Goal: Task Accomplishment & Management: Manage account settings

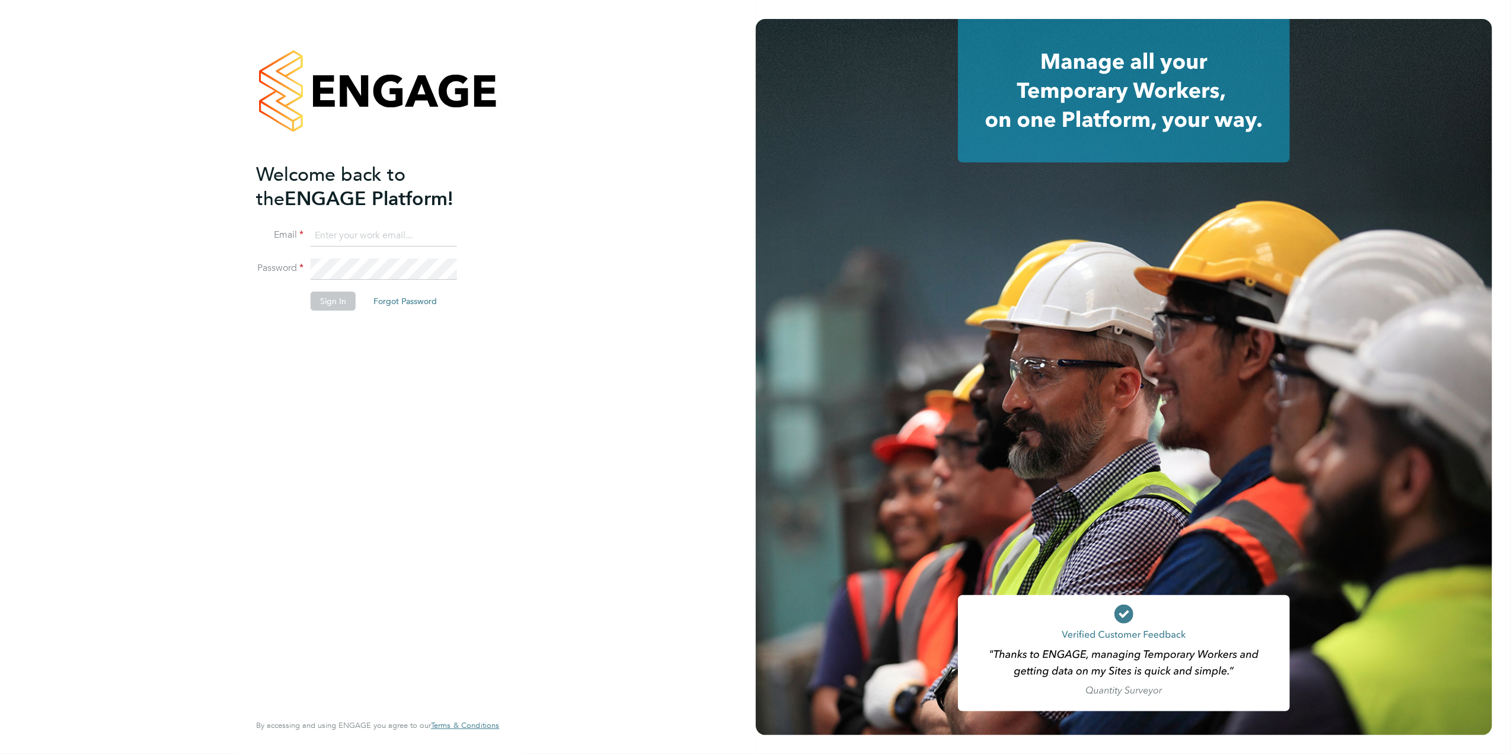
type input "emily.houghton@brightonandhovealbion.com"
click at [347, 299] on button "Sign In" at bounding box center [333, 301] width 45 height 19
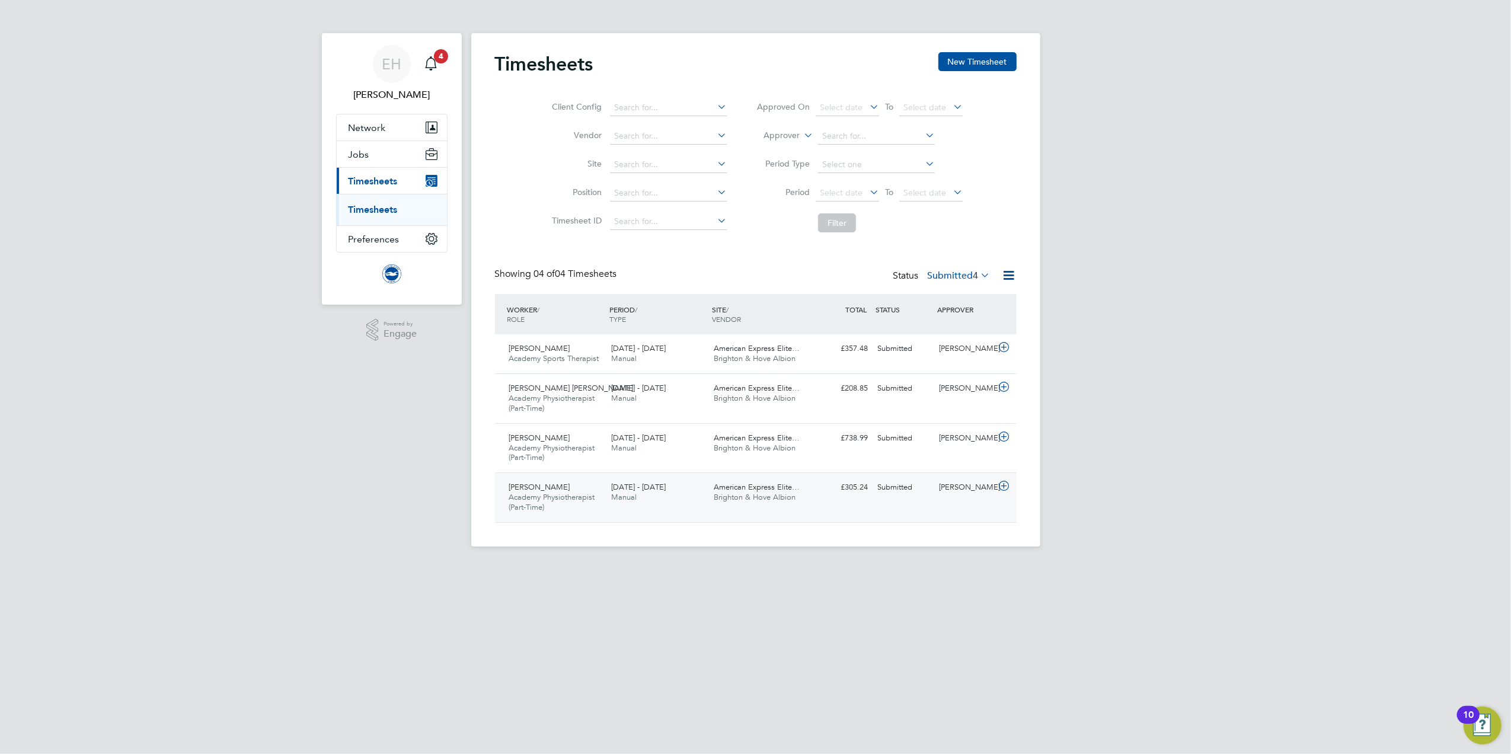
click at [553, 496] on span "Academy Physiotherapist (Part-Time)" at bounding box center [552, 502] width 86 height 20
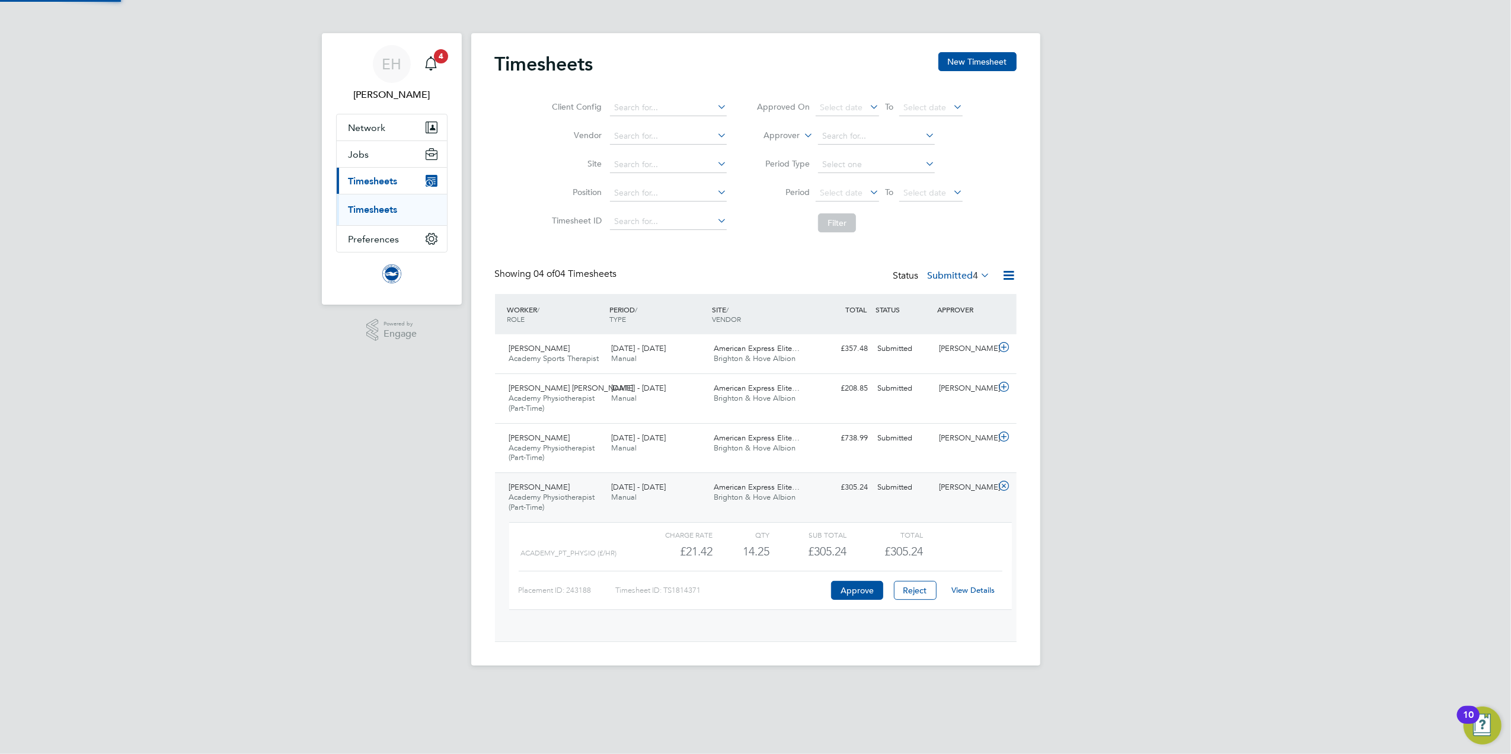
scroll to position [20, 115]
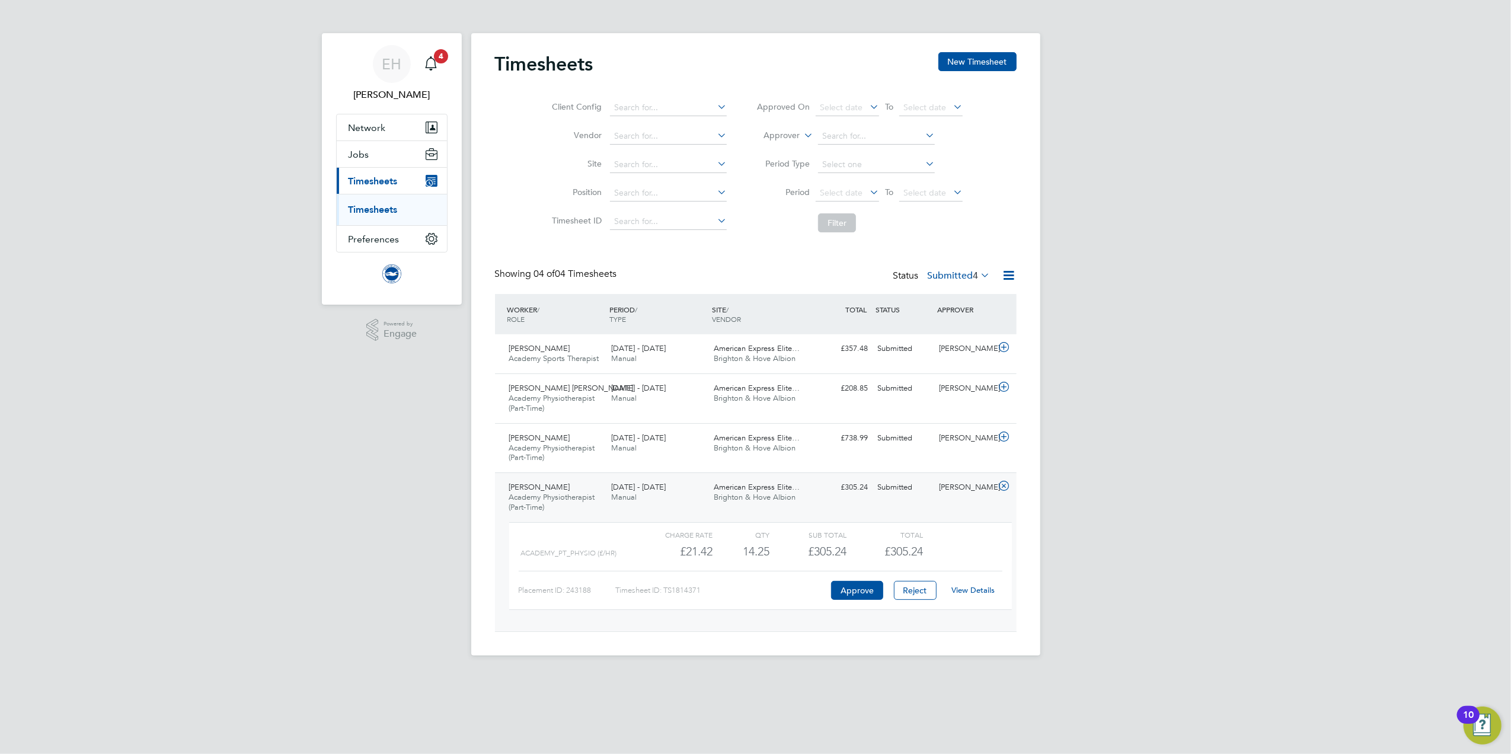
click at [976, 593] on link "View Details" at bounding box center [972, 590] width 43 height 10
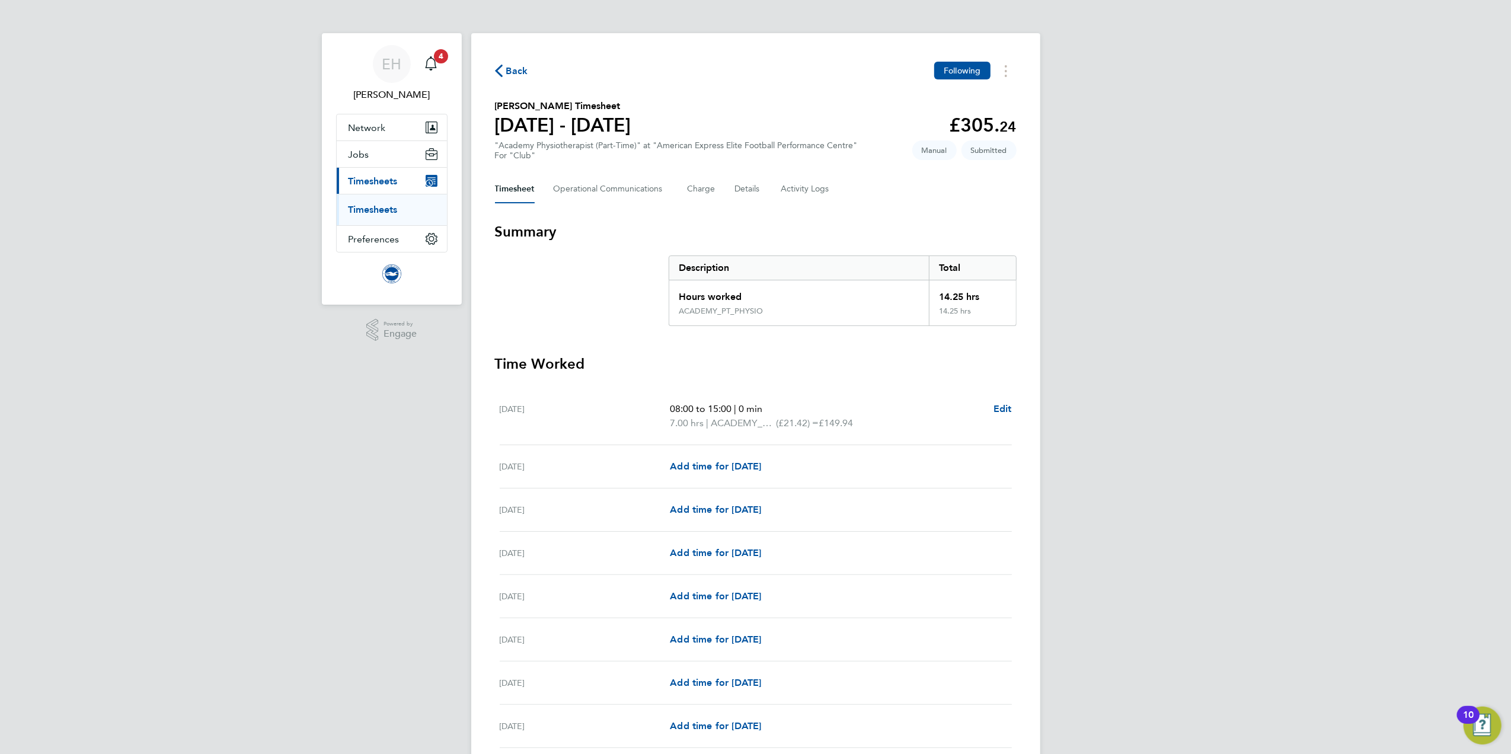
click at [526, 66] on span "Back" at bounding box center [517, 71] width 22 height 14
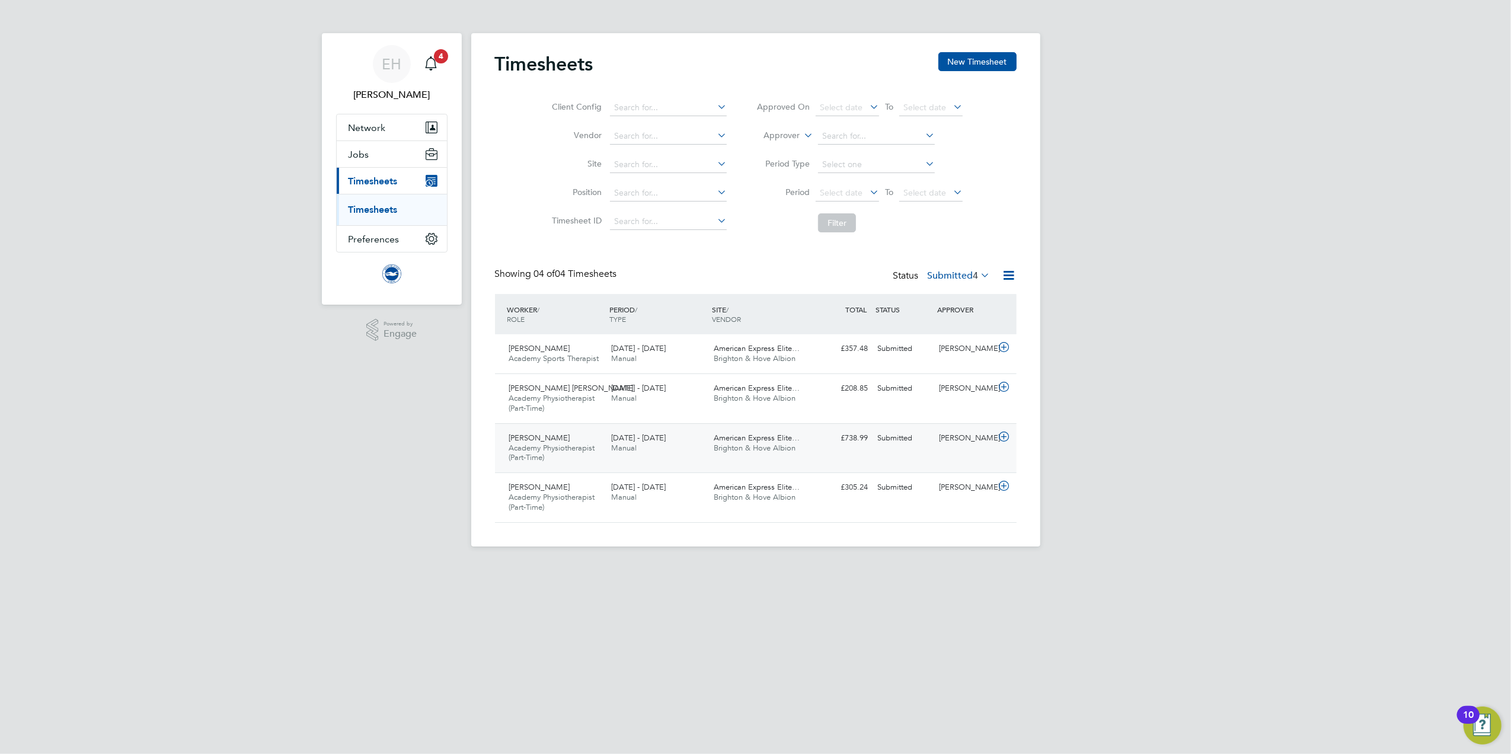
click at [560, 447] on span "Academy Physiotherapist (Part-Time)" at bounding box center [552, 453] width 86 height 20
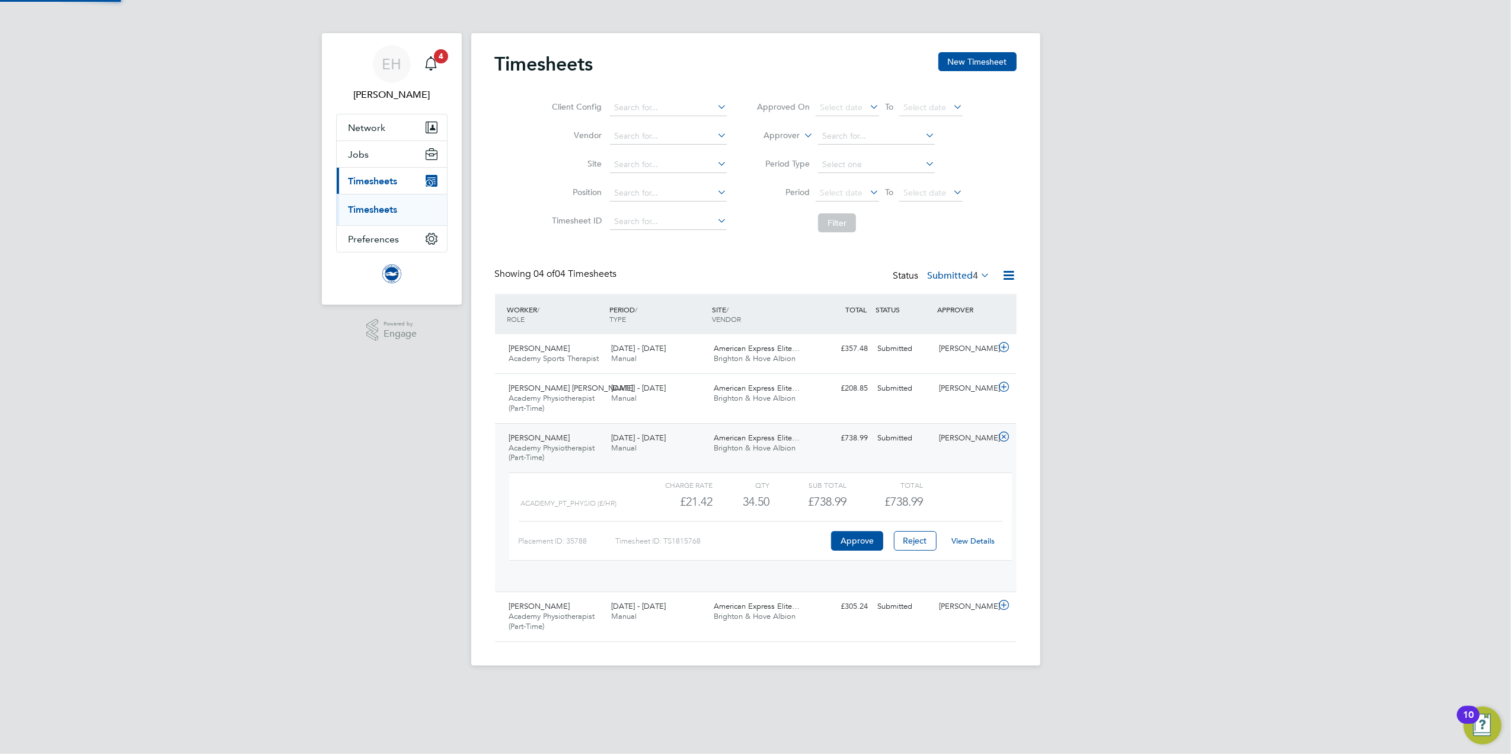
scroll to position [20, 115]
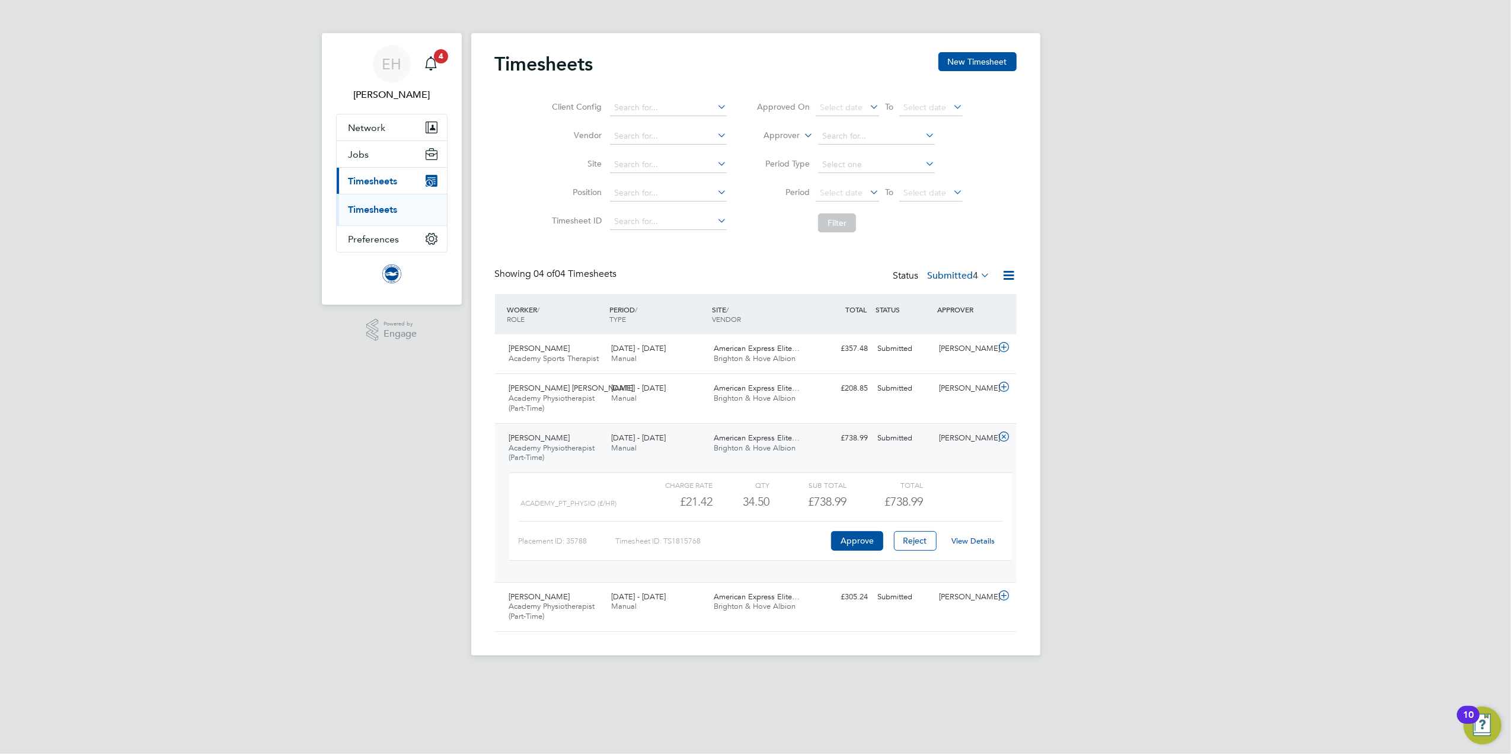
click at [985, 542] on link "View Details" at bounding box center [972, 541] width 43 height 10
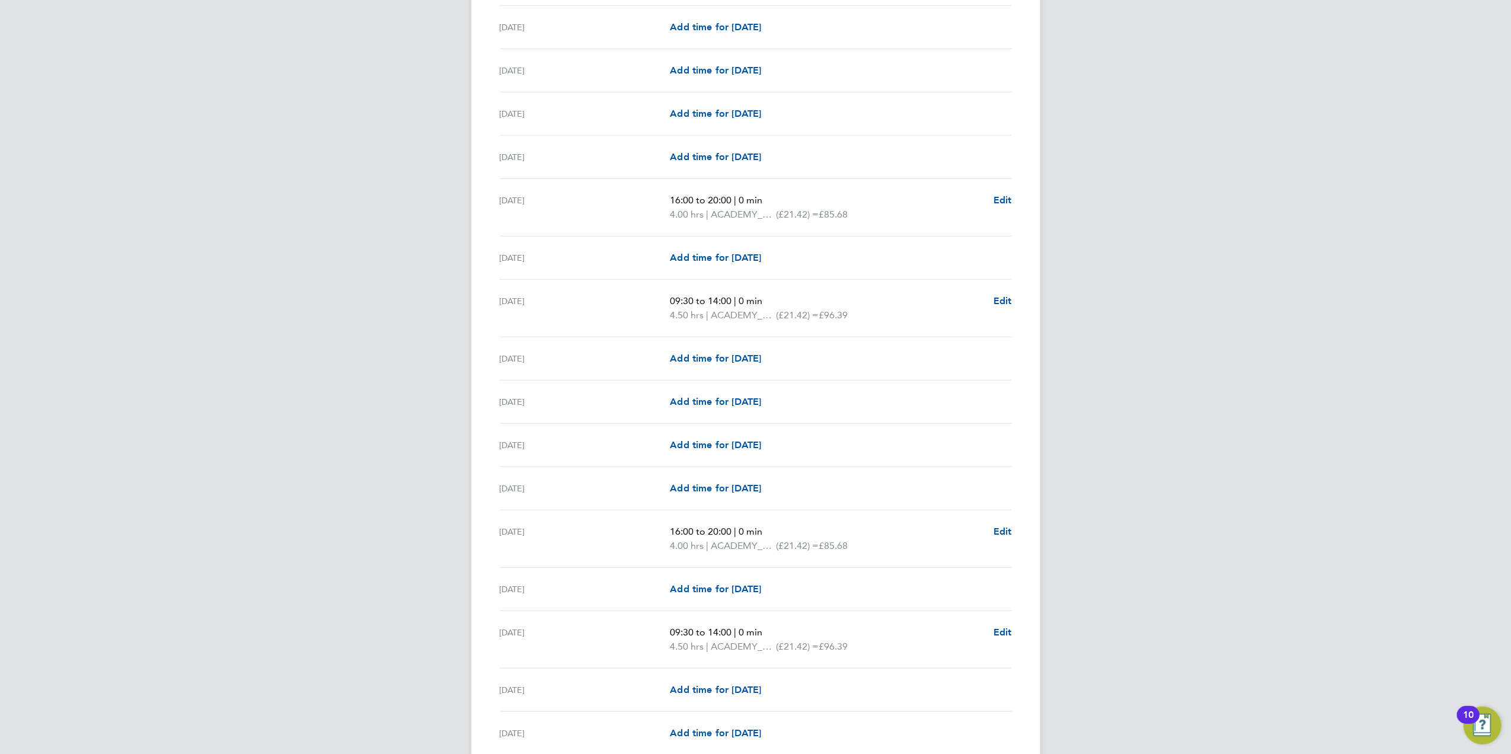
scroll to position [1156, 0]
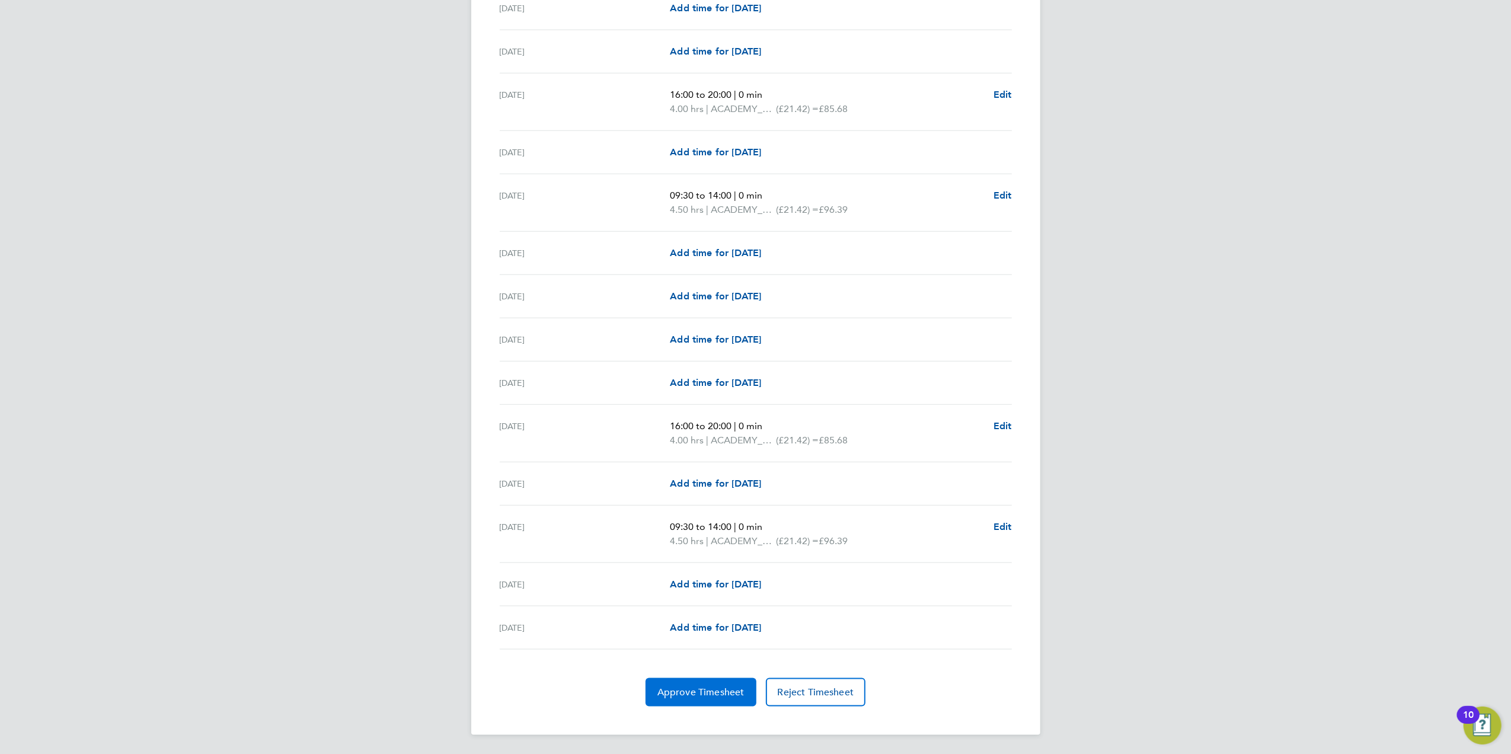
click at [679, 698] on button "Approve Timesheet" at bounding box center [701, 692] width 111 height 28
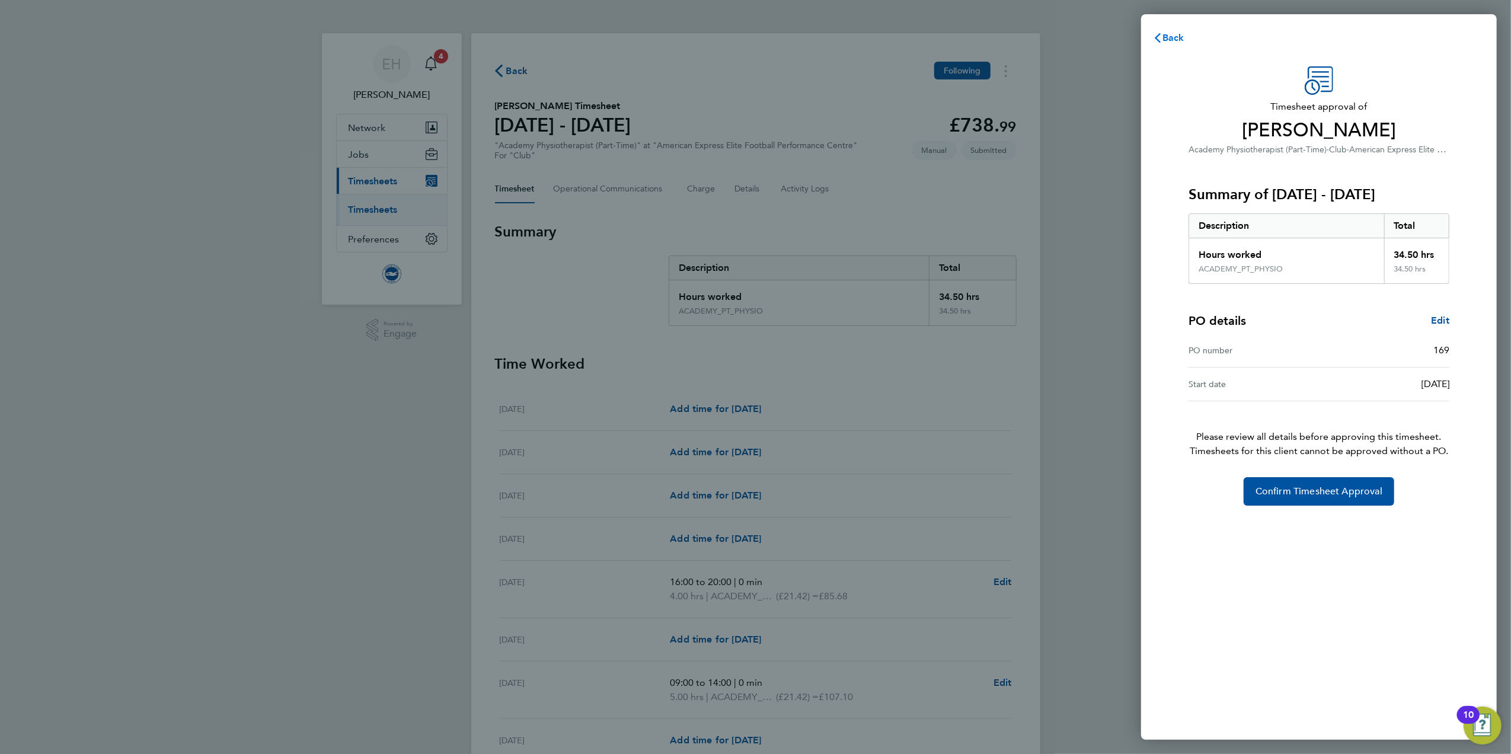
click at [1164, 34] on span "Back" at bounding box center [1174, 37] width 22 height 11
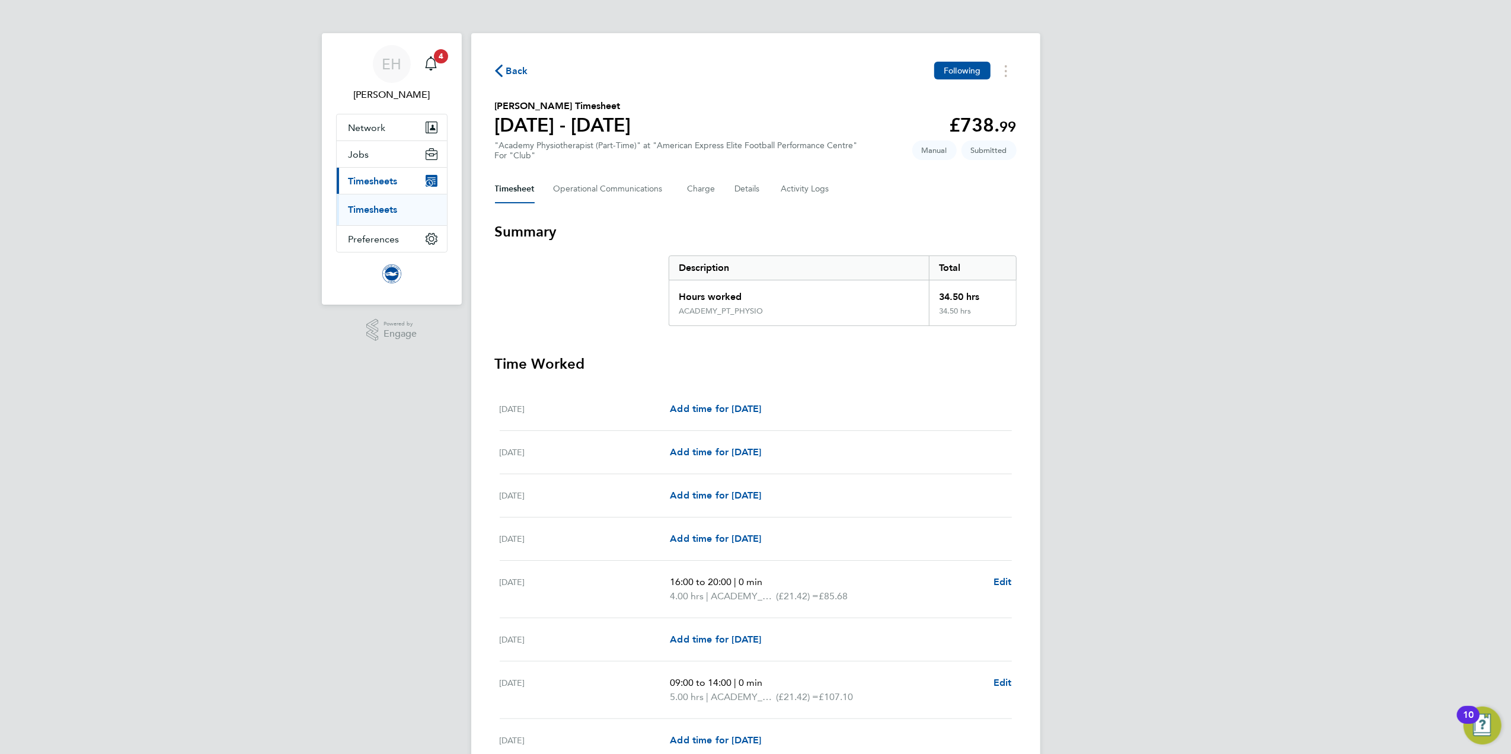
click at [508, 74] on span "Back" at bounding box center [517, 71] width 22 height 14
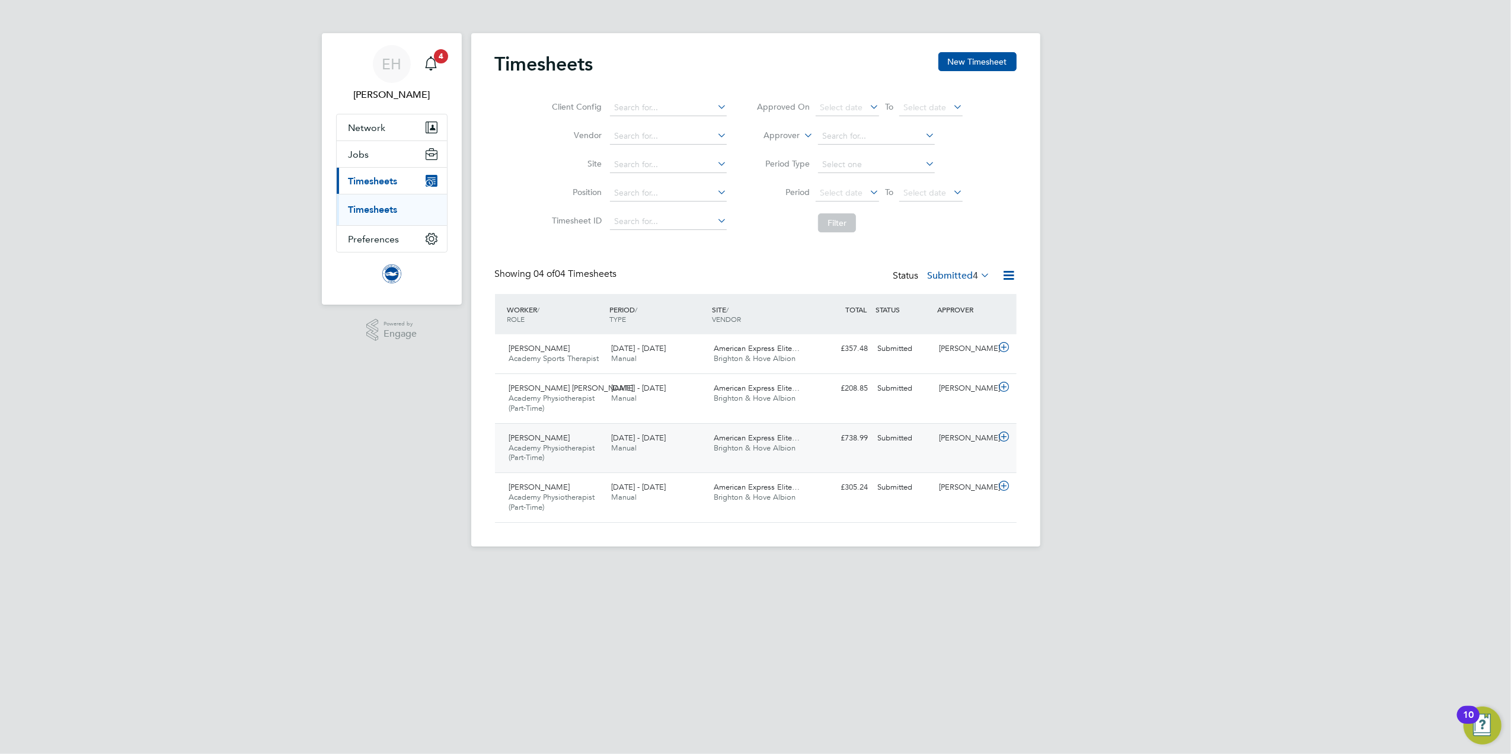
click at [617, 455] on div "[DATE] - [DATE] Manual" at bounding box center [657, 444] width 103 height 30
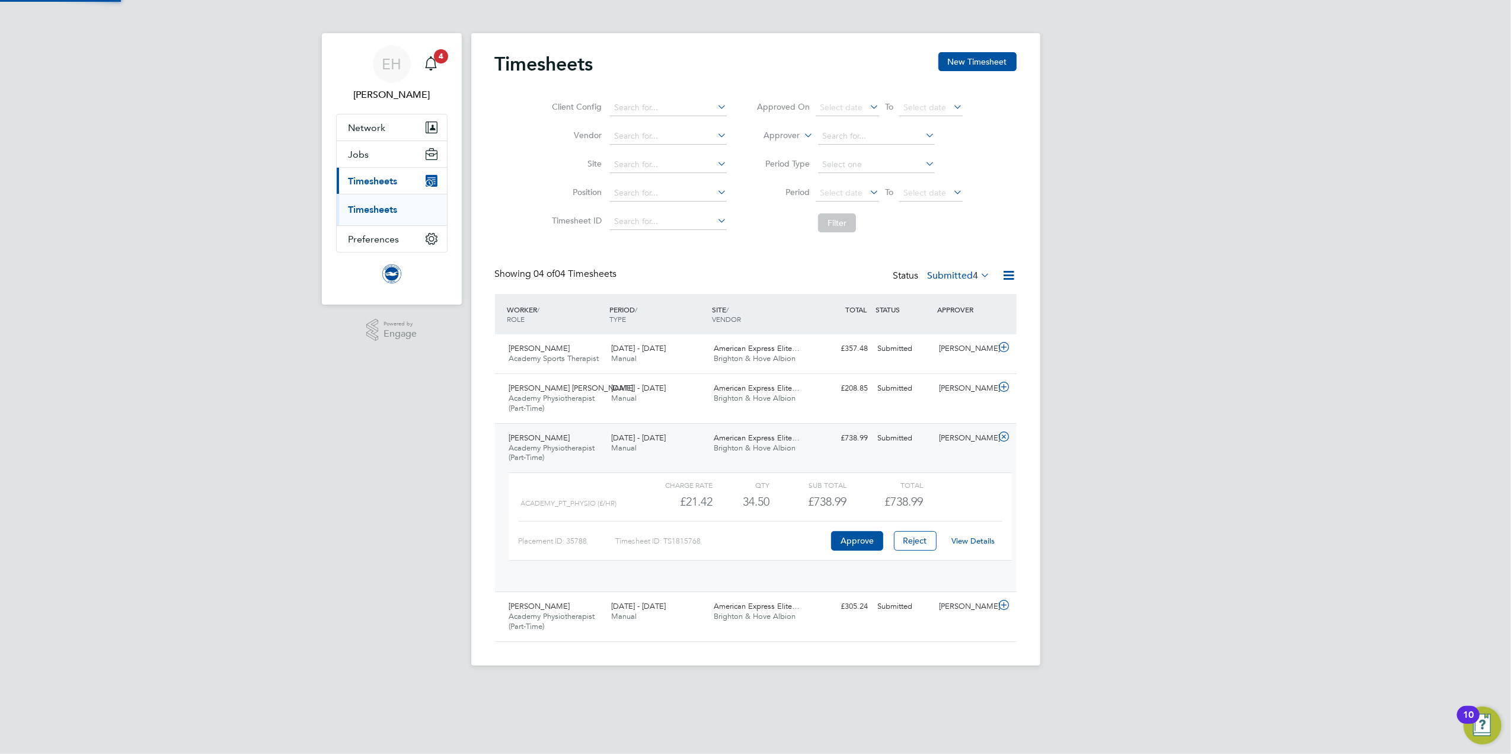
scroll to position [20, 115]
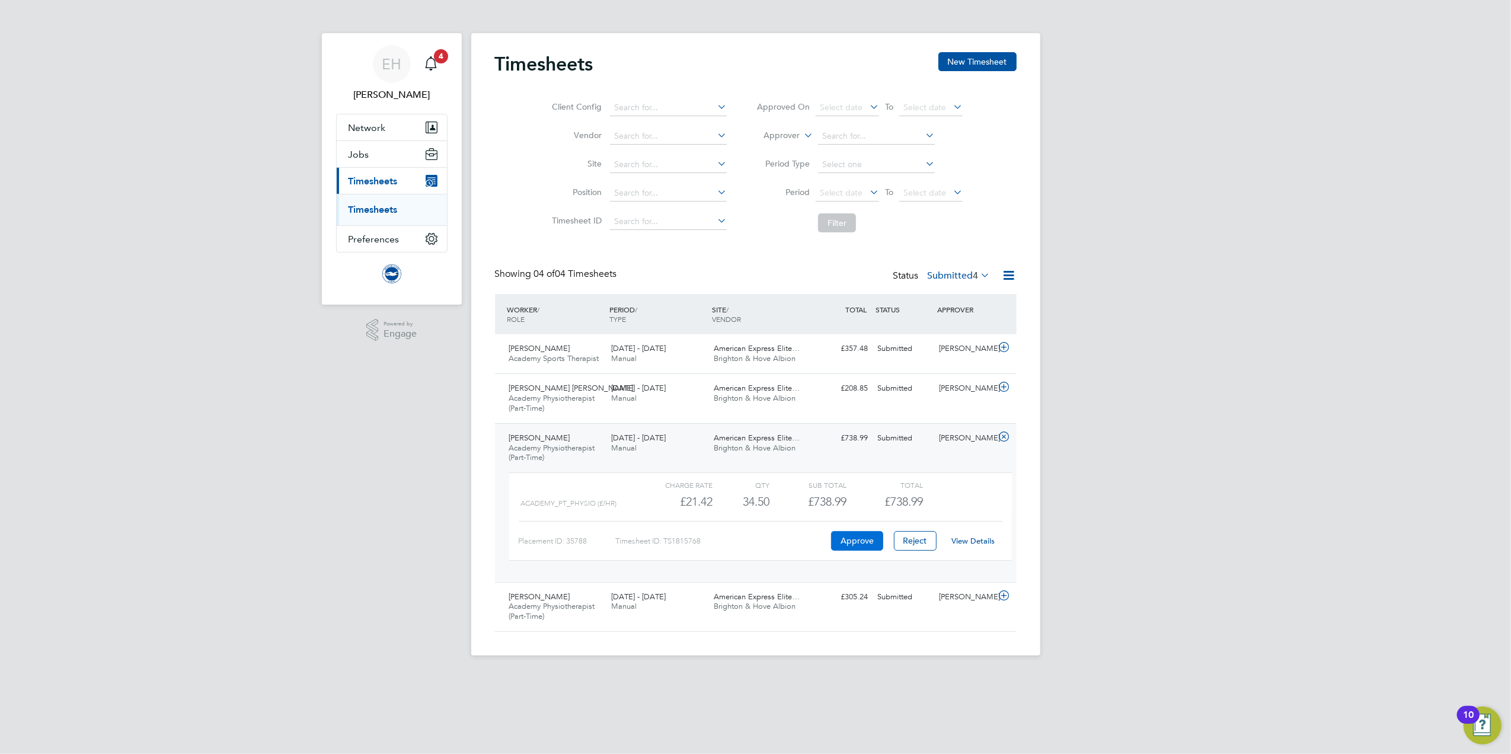
click at [852, 546] on button "Approve" at bounding box center [857, 540] width 52 height 19
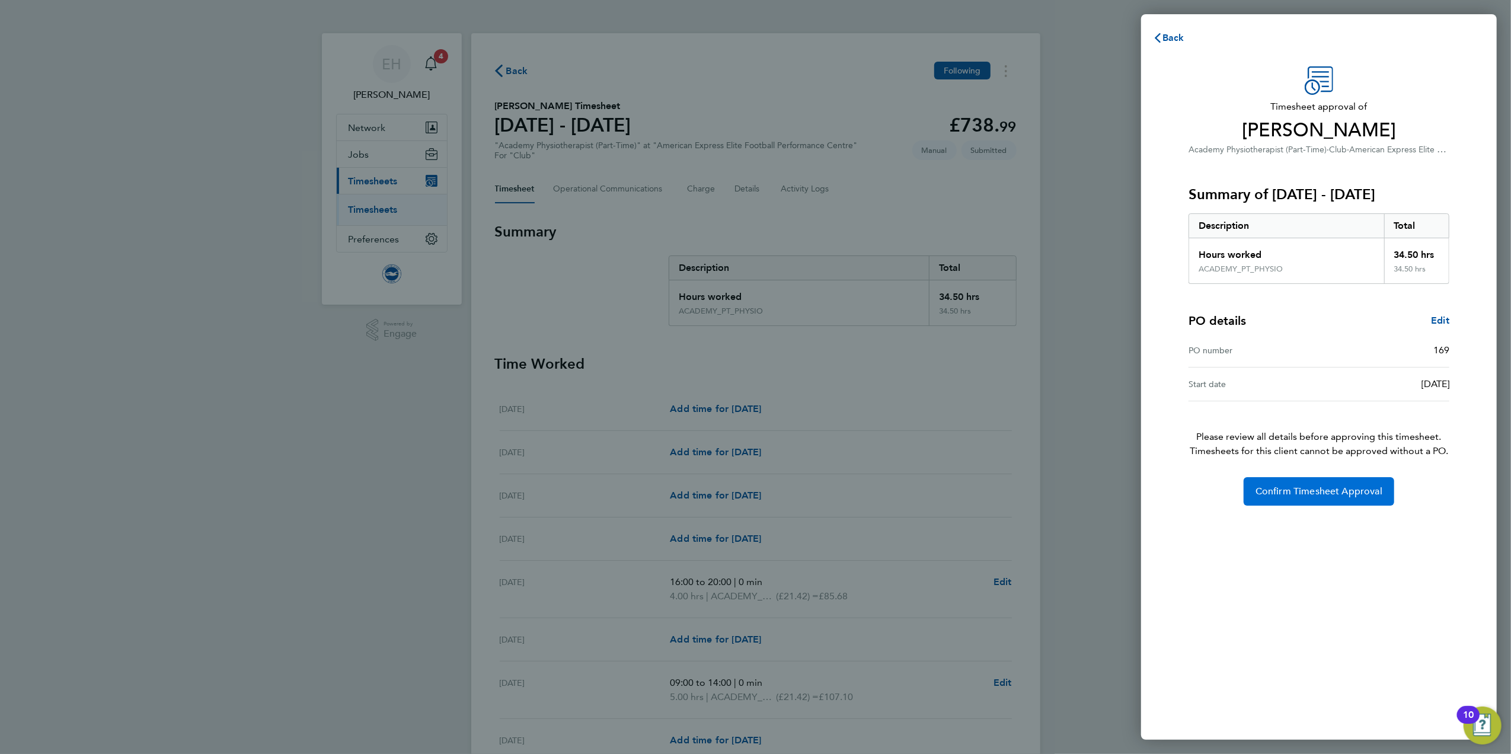
click at [1305, 494] on span "Confirm Timesheet Approval" at bounding box center [1319, 492] width 127 height 12
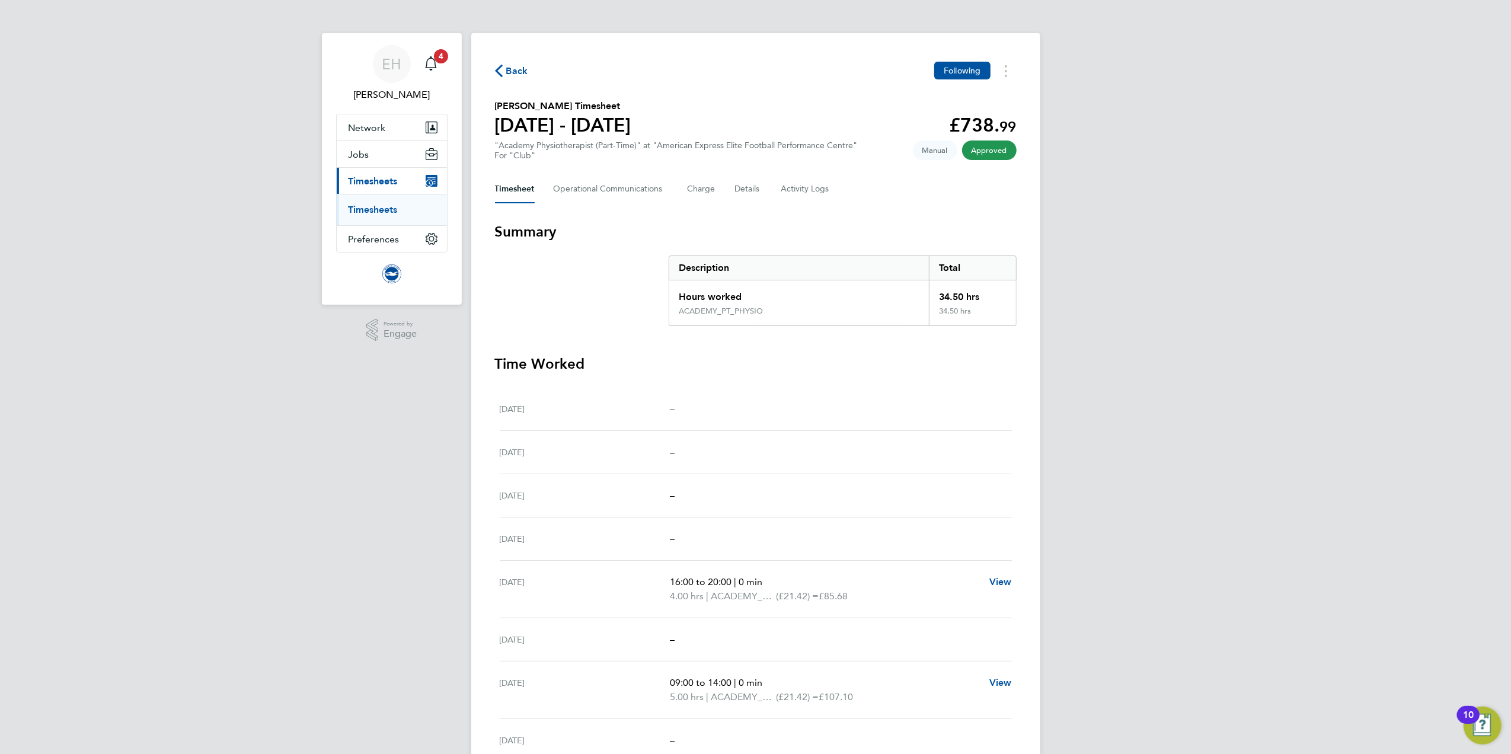
click at [502, 68] on icon "button" at bounding box center [499, 71] width 8 height 12
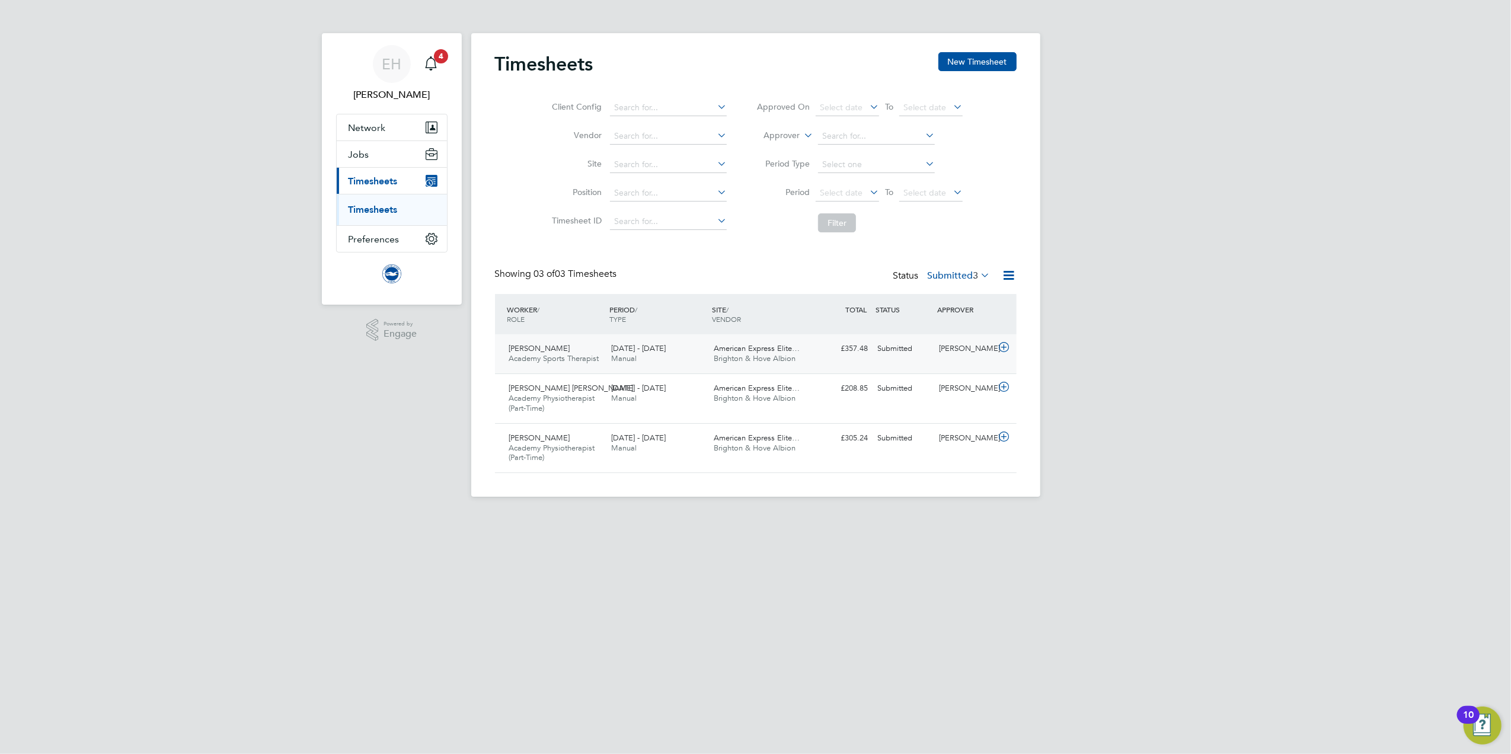
click at [589, 356] on span "Academy Sports Therapist" at bounding box center [554, 358] width 90 height 10
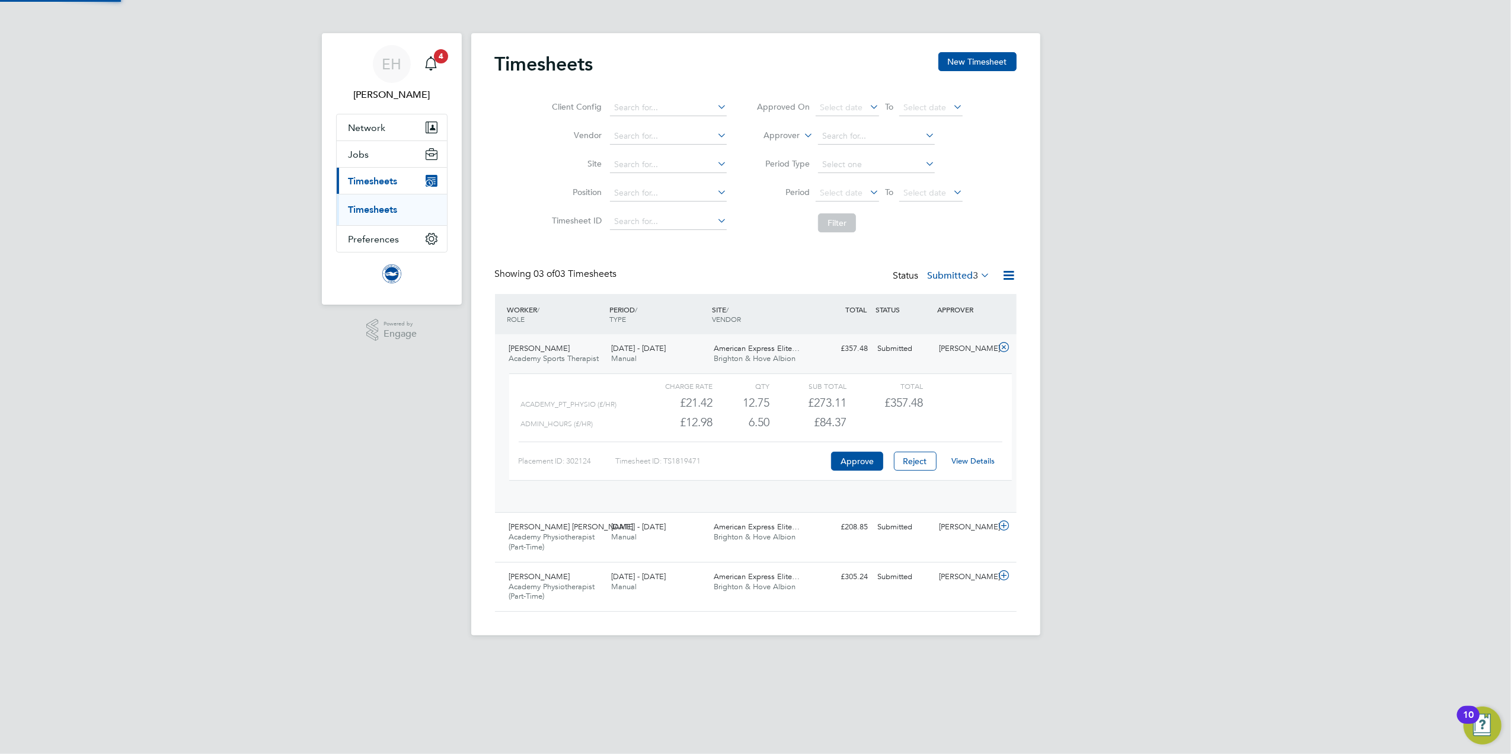
scroll to position [20, 115]
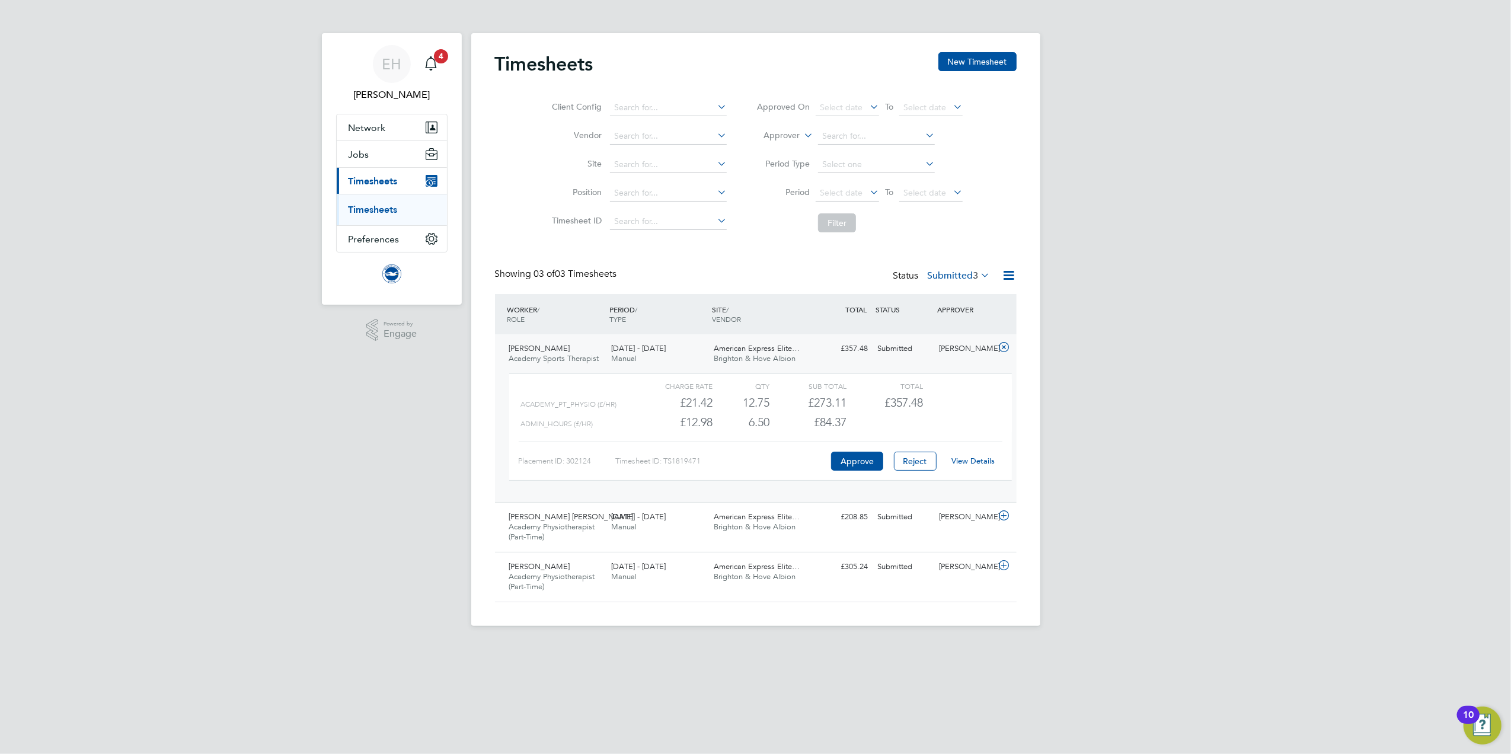
click at [963, 461] on link "View Details" at bounding box center [972, 461] width 43 height 10
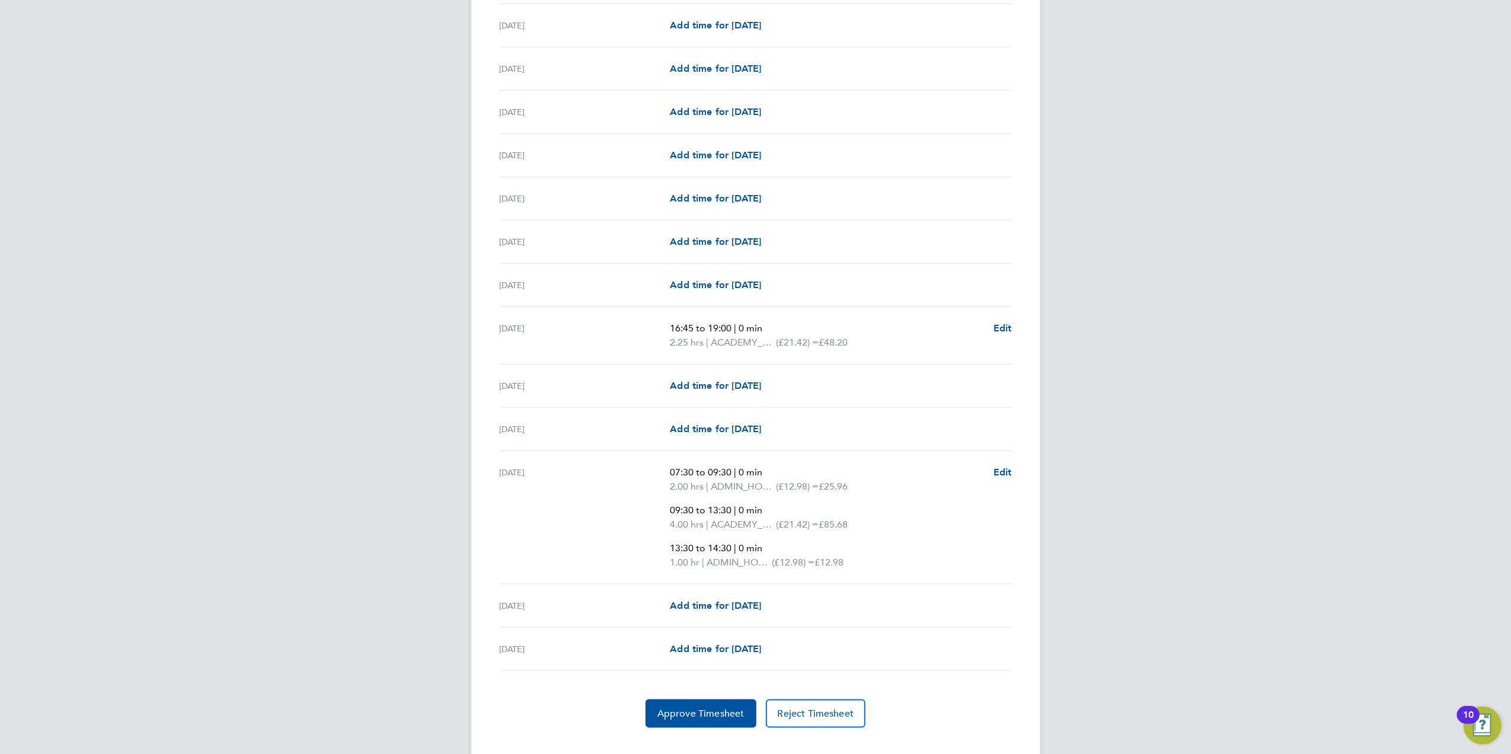
scroll to position [1263, 0]
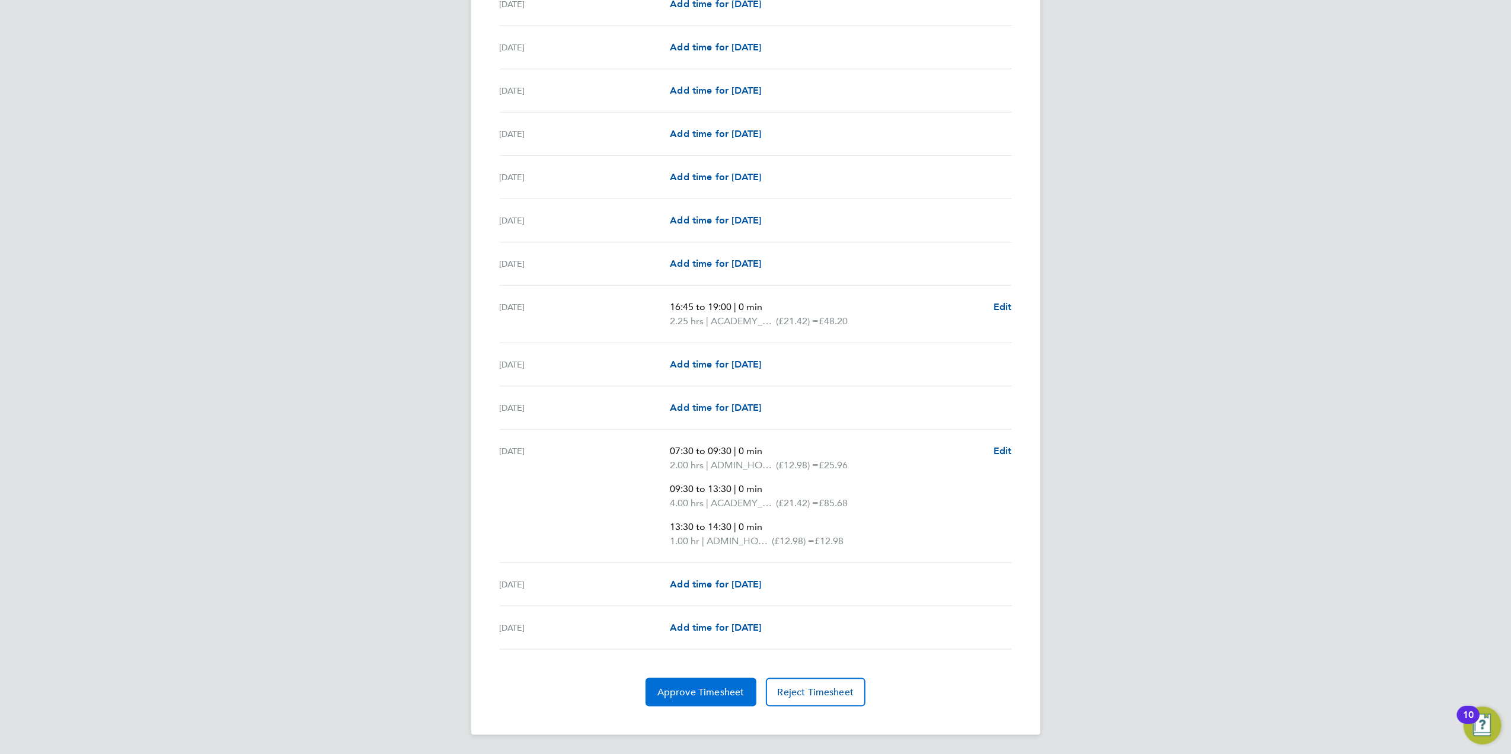
click at [681, 684] on button "Approve Timesheet" at bounding box center [701, 692] width 111 height 28
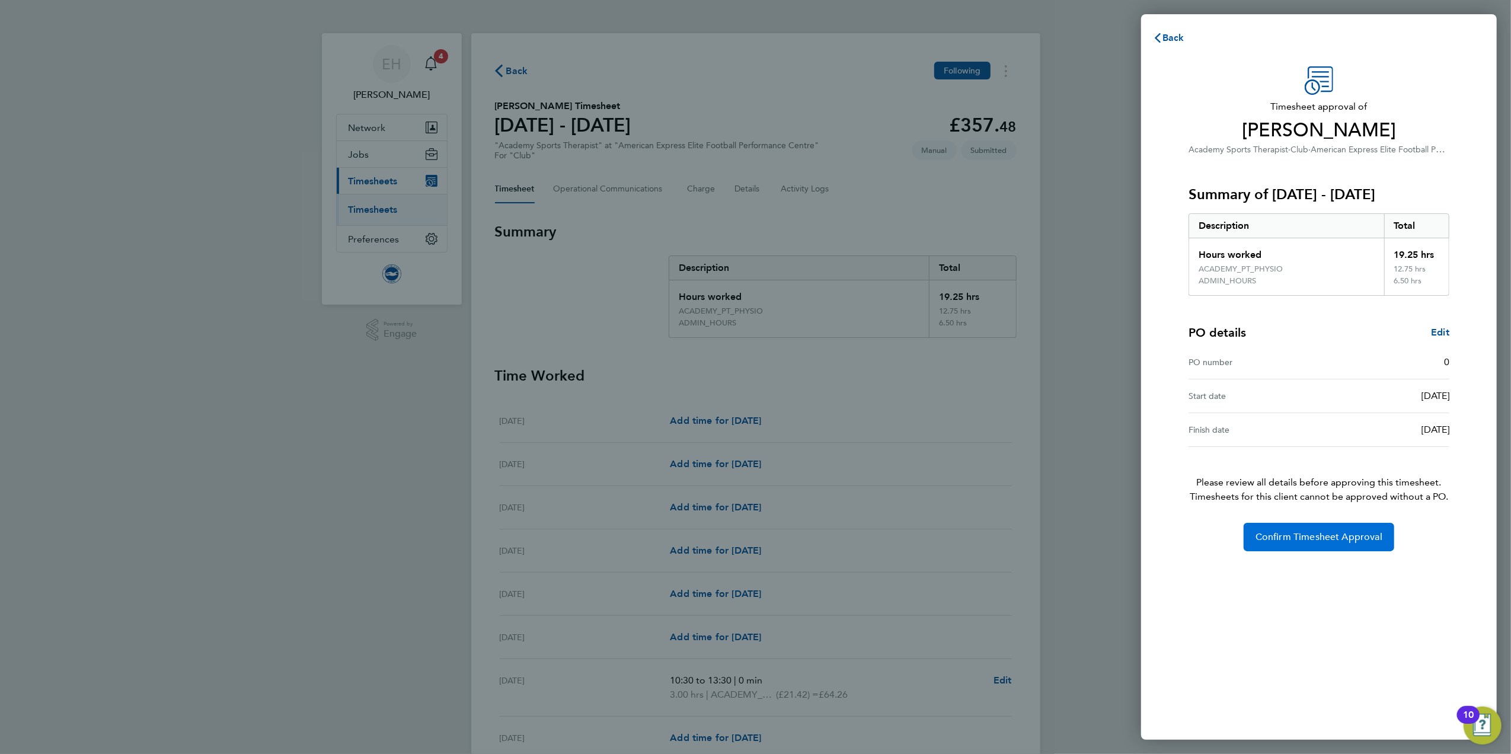
click at [1349, 546] on button "Confirm Timesheet Approval" at bounding box center [1319, 537] width 151 height 28
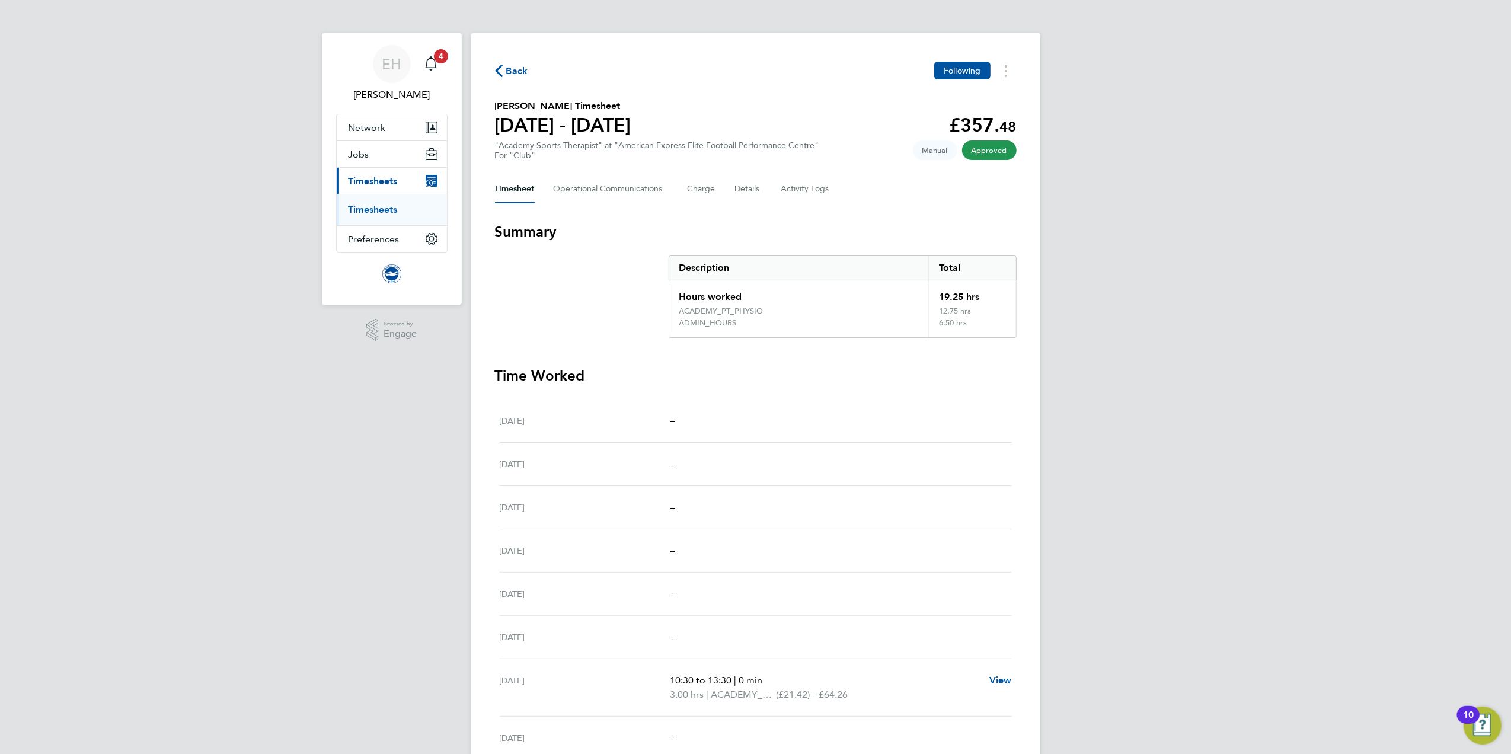
click at [517, 69] on span "Back" at bounding box center [517, 71] width 22 height 14
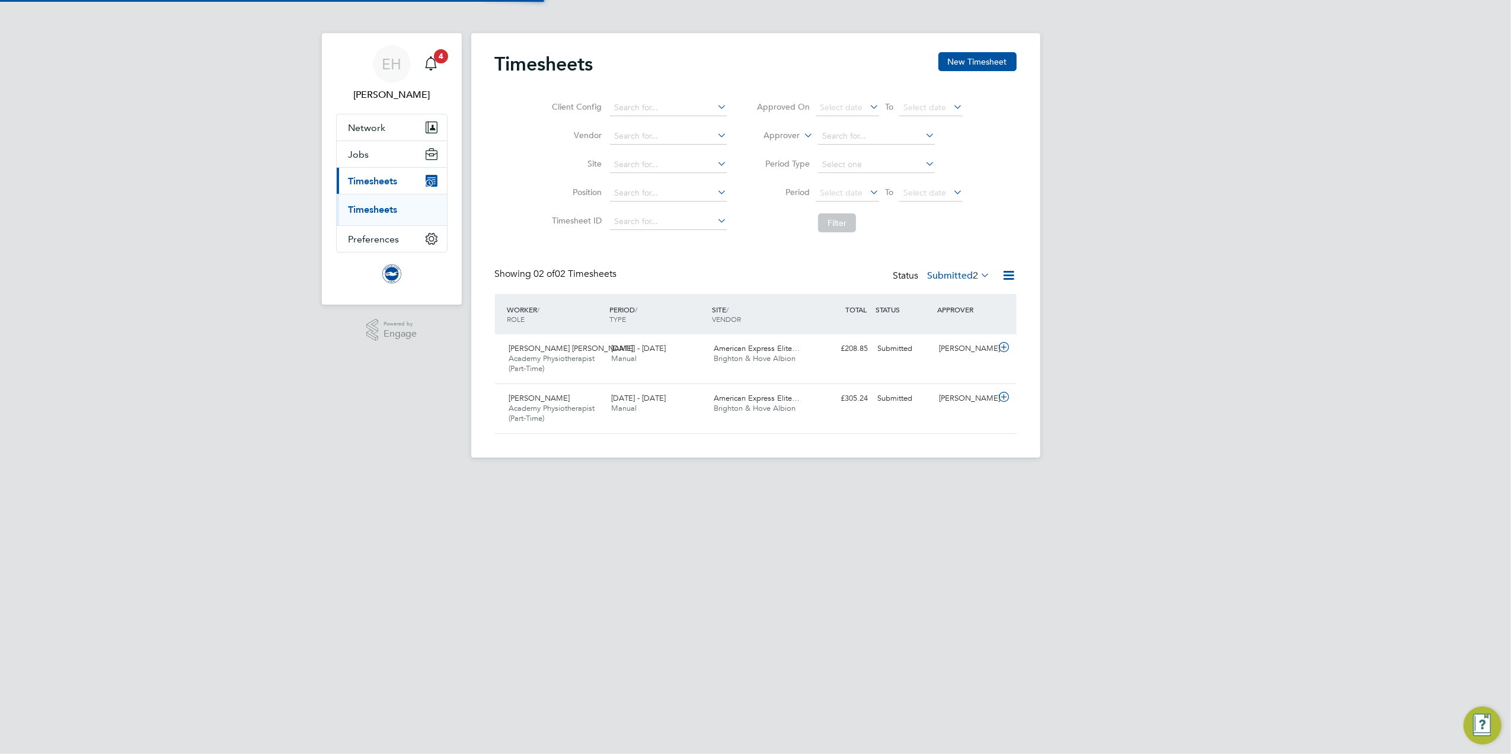
scroll to position [30, 103]
click at [611, 364] on div "[DATE] - [DATE] Manual" at bounding box center [657, 354] width 103 height 30
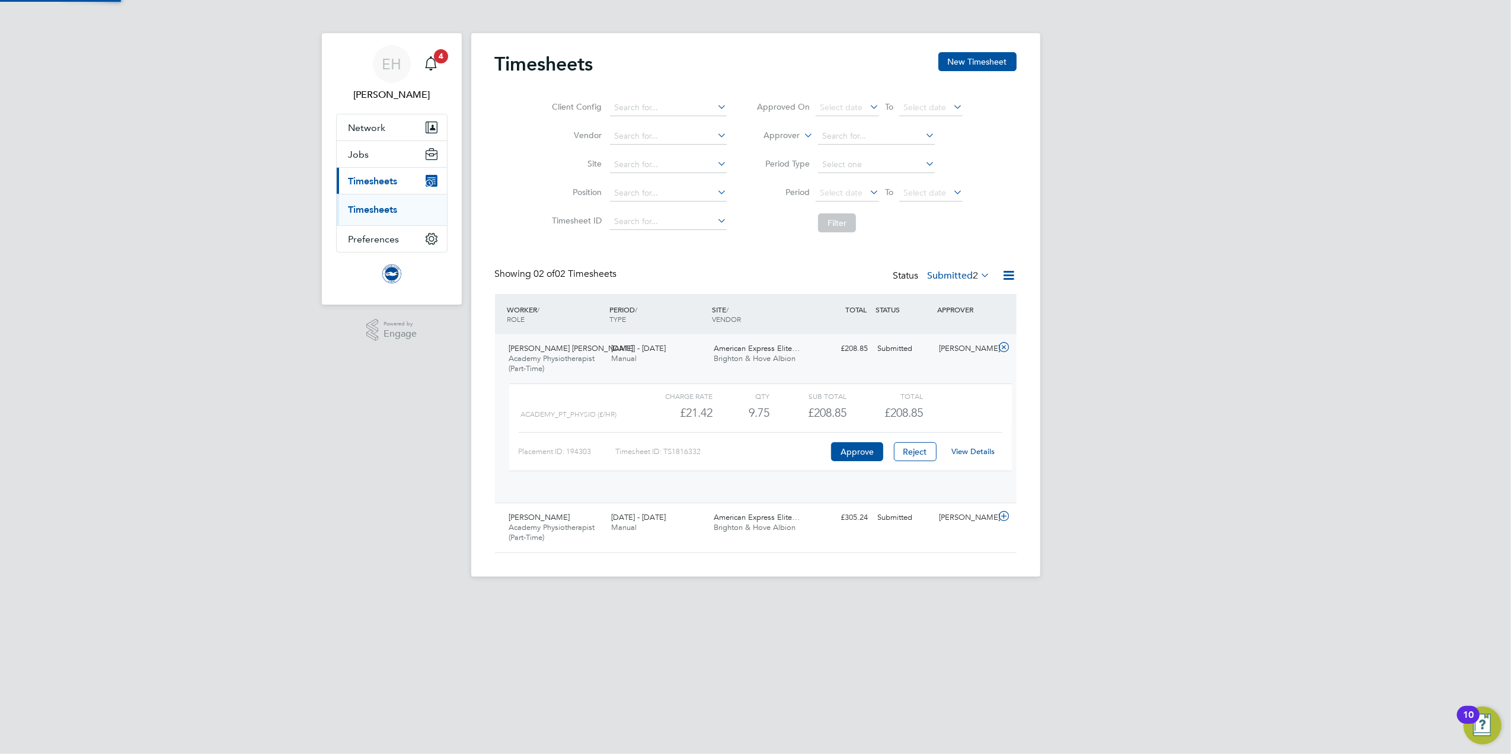
scroll to position [20, 115]
click at [968, 451] on link "View Details" at bounding box center [972, 451] width 43 height 10
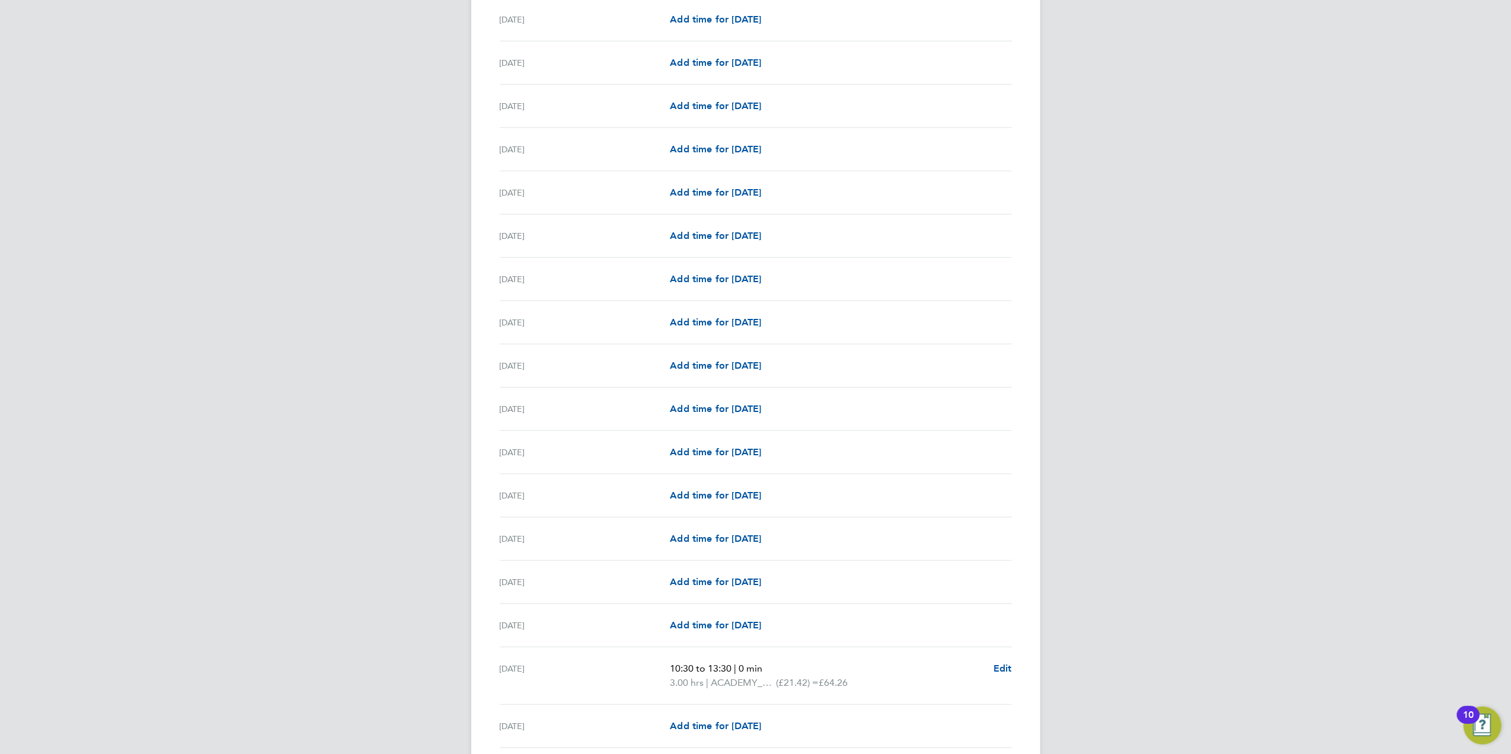
scroll to position [1071, 0]
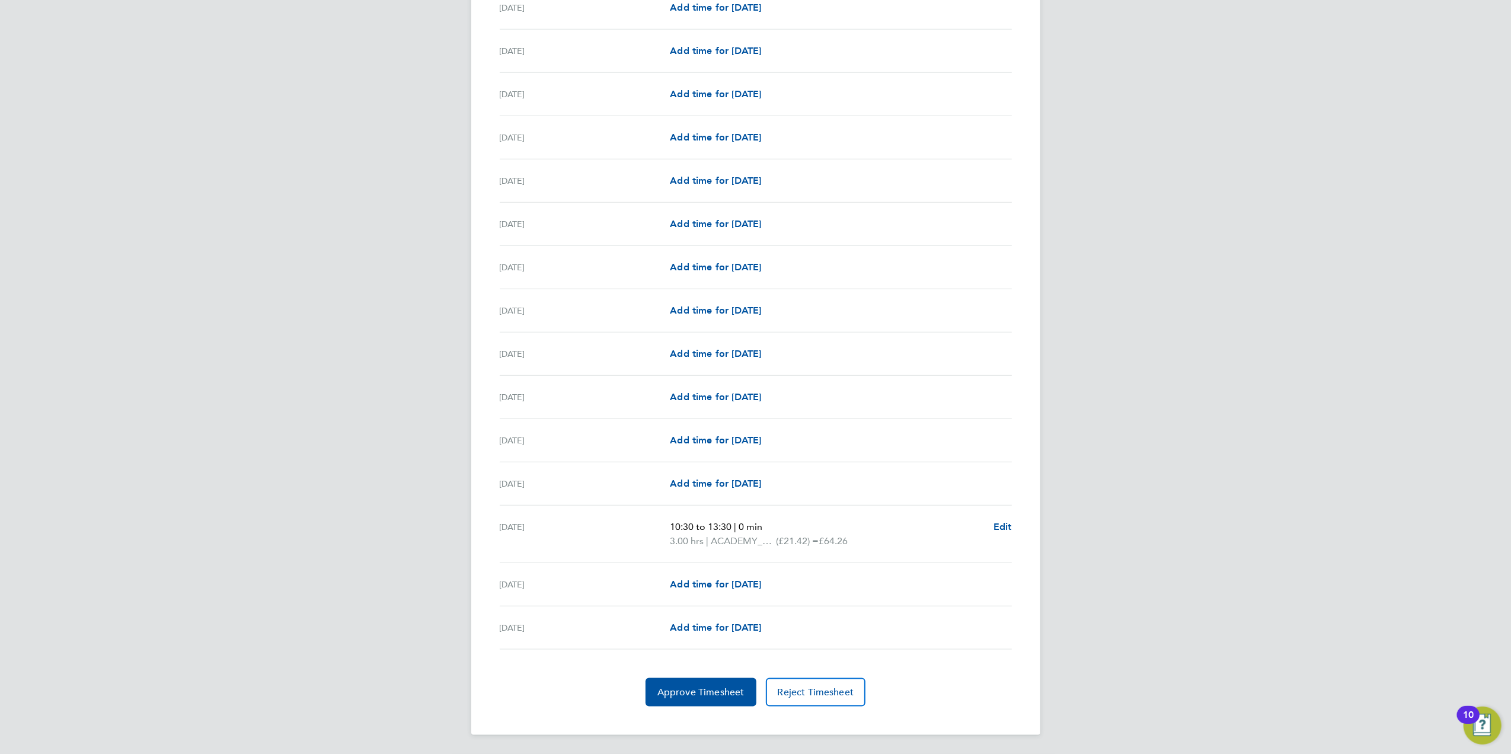
click at [703, 697] on span "Approve Timesheet" at bounding box center [700, 693] width 87 height 12
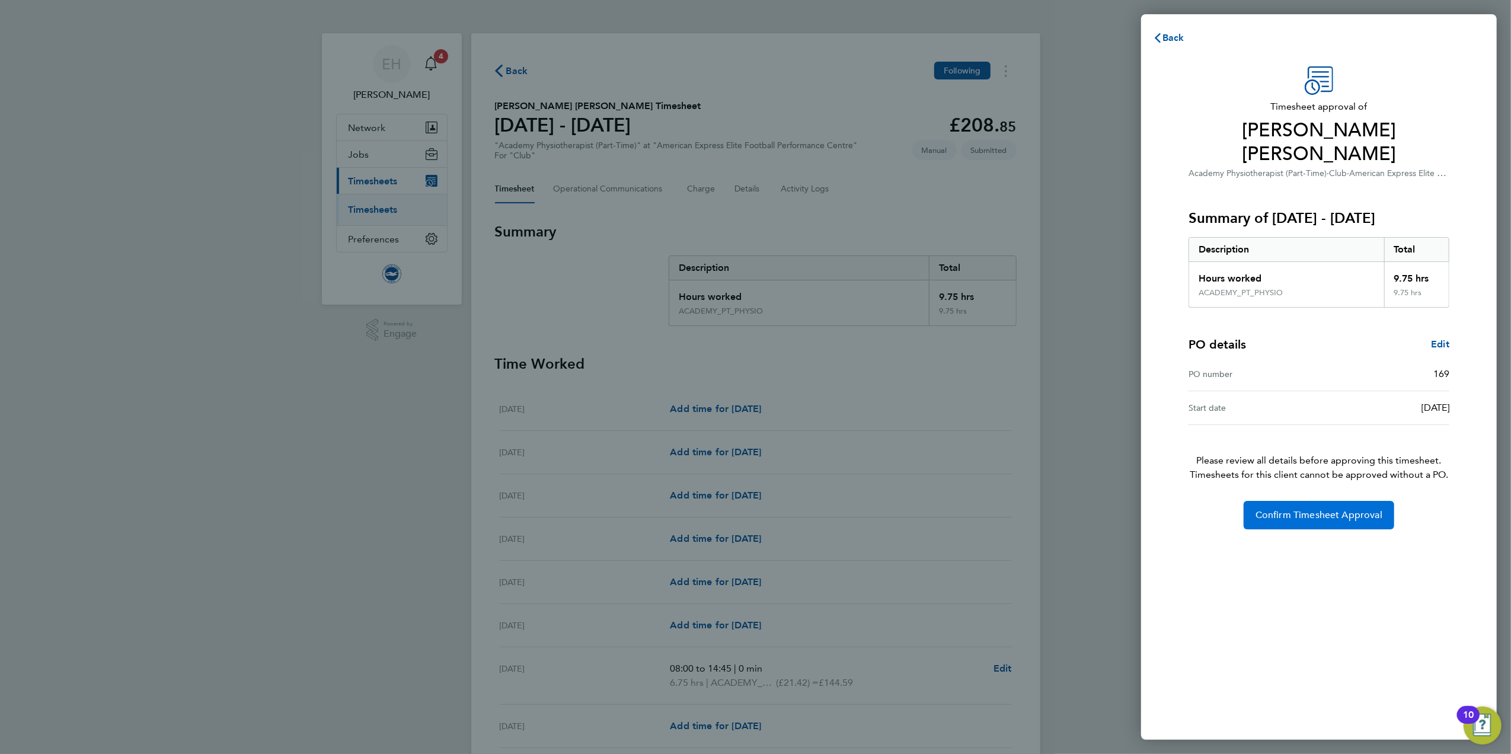
click at [1338, 509] on span "Confirm Timesheet Approval" at bounding box center [1319, 515] width 127 height 12
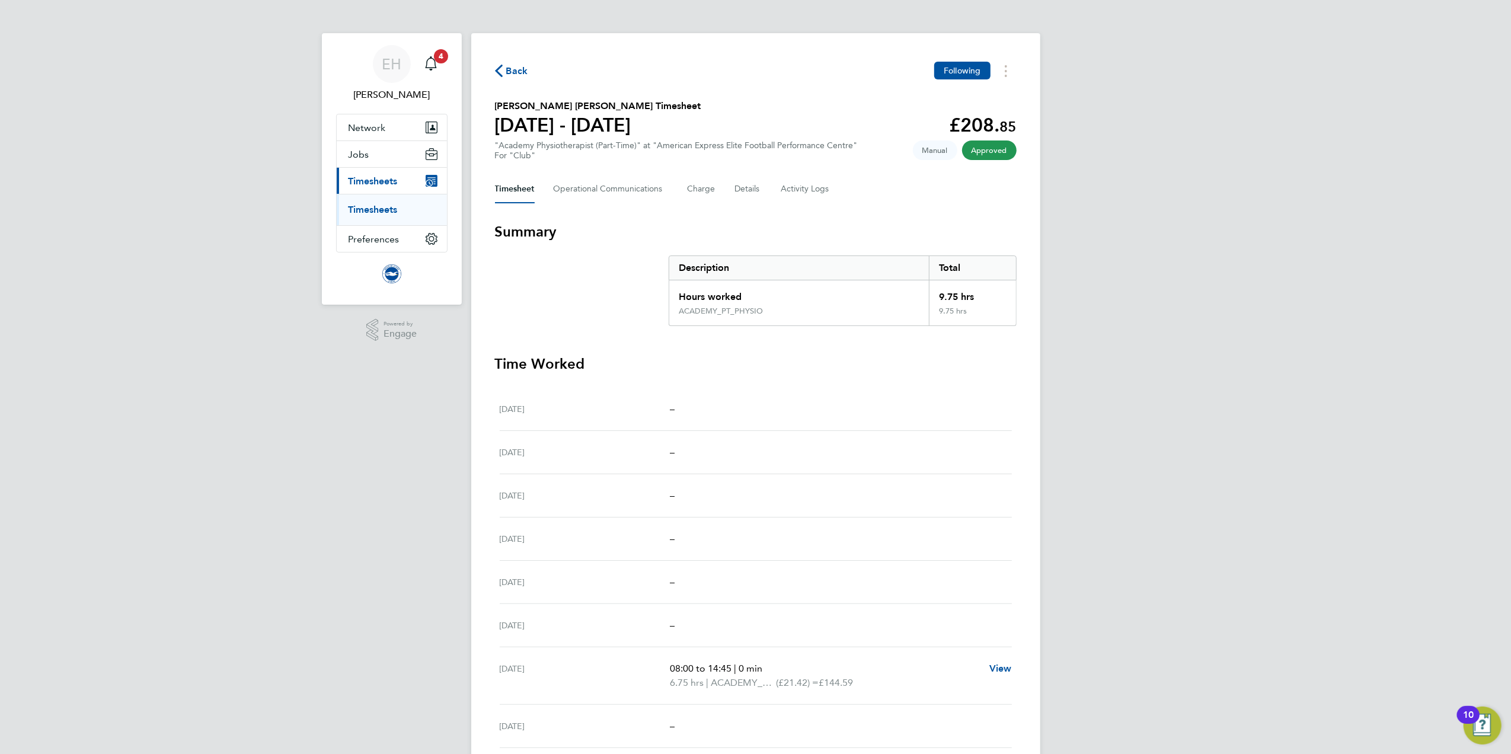
click at [516, 69] on span "Back" at bounding box center [517, 71] width 22 height 14
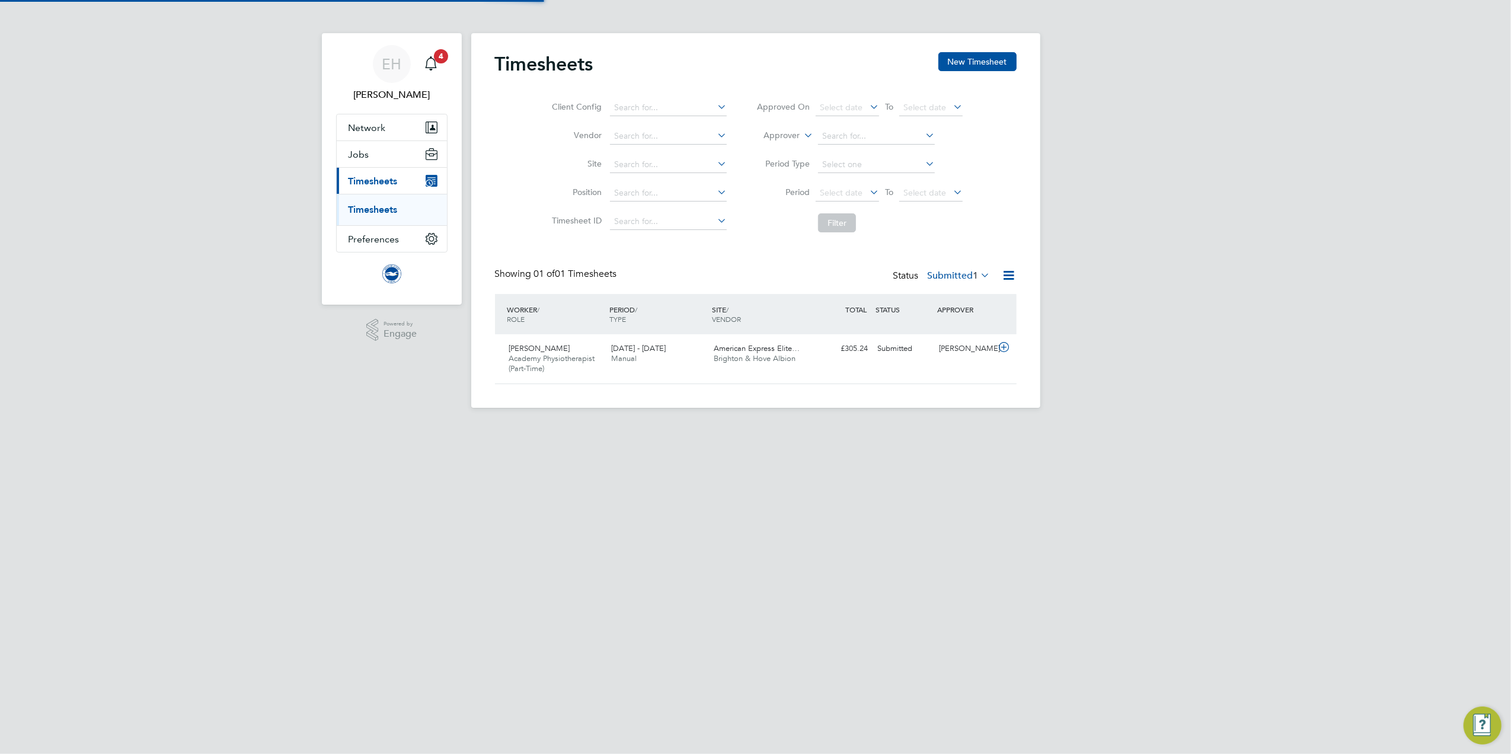
scroll to position [30, 103]
